Goal: Task Accomplishment & Management: Manage account settings

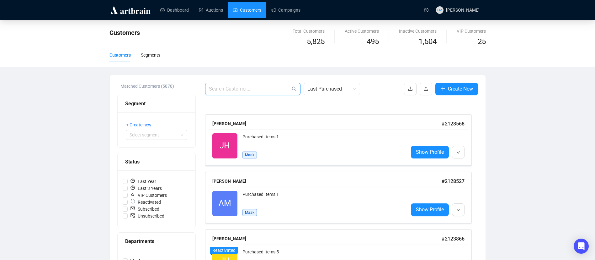
click at [262, 91] on input "text" at bounding box center [250, 89] width 82 height 8
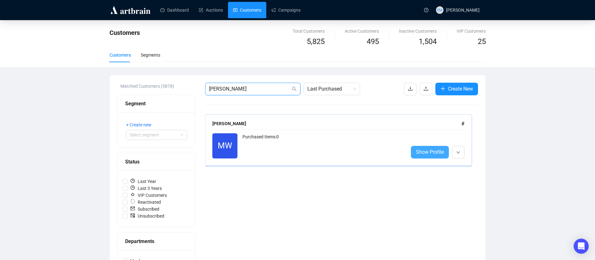
type input "[PERSON_NAME]"
click at [421, 148] on span "Show Profile" at bounding box center [430, 152] width 28 height 8
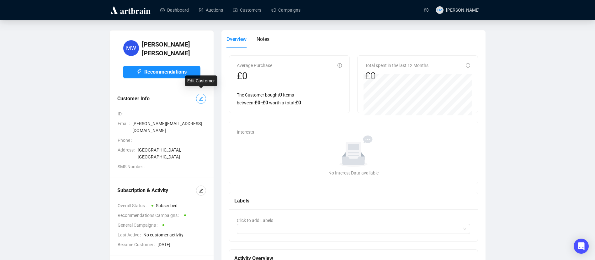
click at [201, 96] on icon "edit" at bounding box center [201, 98] width 4 height 4
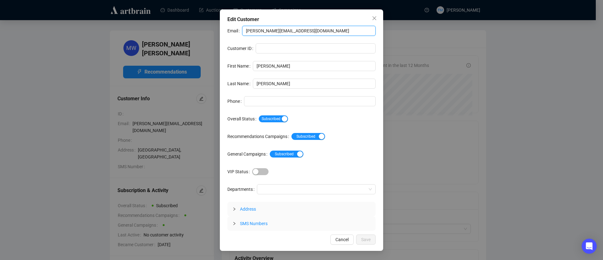
click at [301, 30] on input "[PERSON_NAME][EMAIL_ADDRESS][DOMAIN_NAME]" at bounding box center [308, 31] width 133 height 10
paste input "[EMAIL_ADDRESS][DOMAIN_NAME]"
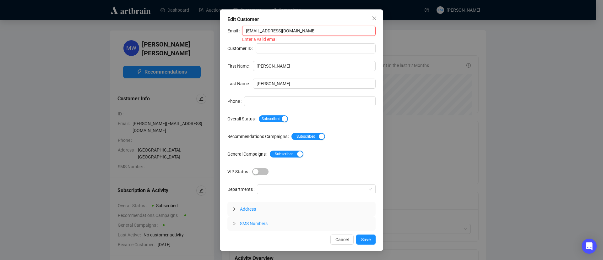
click at [248, 30] on input "[EMAIL_ADDRESS][DOMAIN_NAME]" at bounding box center [308, 31] width 133 height 10
type input "[EMAIL_ADDRESS][DOMAIN_NAME]"
click at [360, 132] on div "Subscribed Unsubscribed" at bounding box center [333, 136] width 84 height 10
click at [367, 239] on span "Save" at bounding box center [365, 239] width 9 height 7
